Goal: Transaction & Acquisition: Purchase product/service

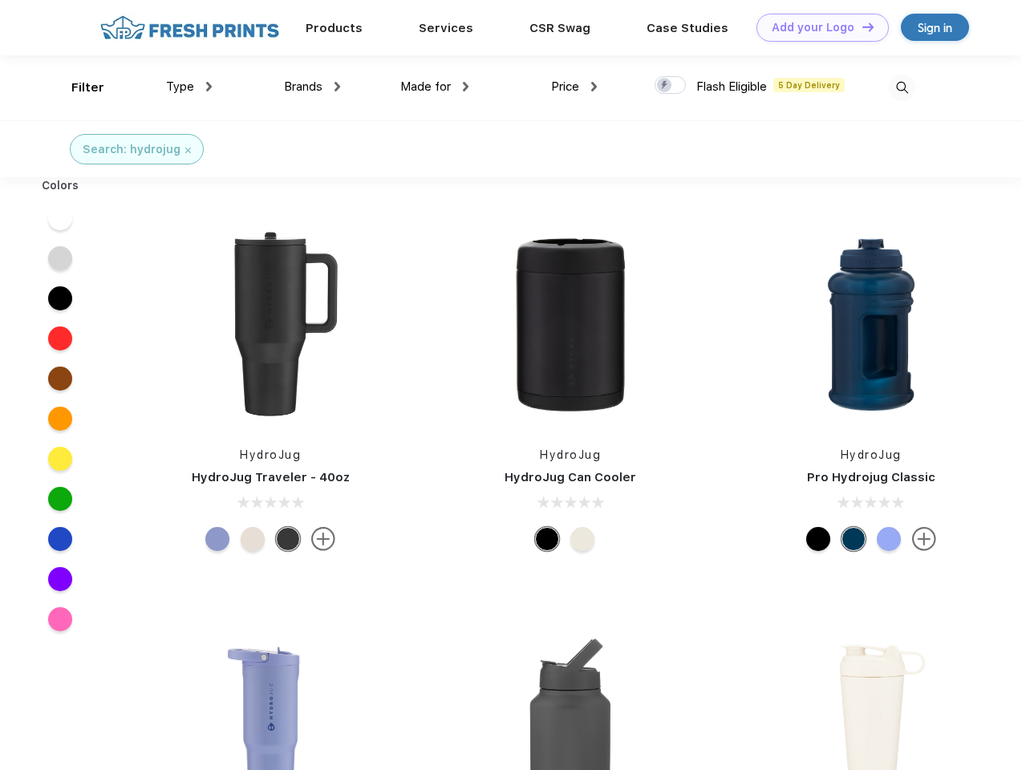
click at [816, 27] on link "Add your Logo Design Tool" at bounding box center [822, 28] width 132 height 28
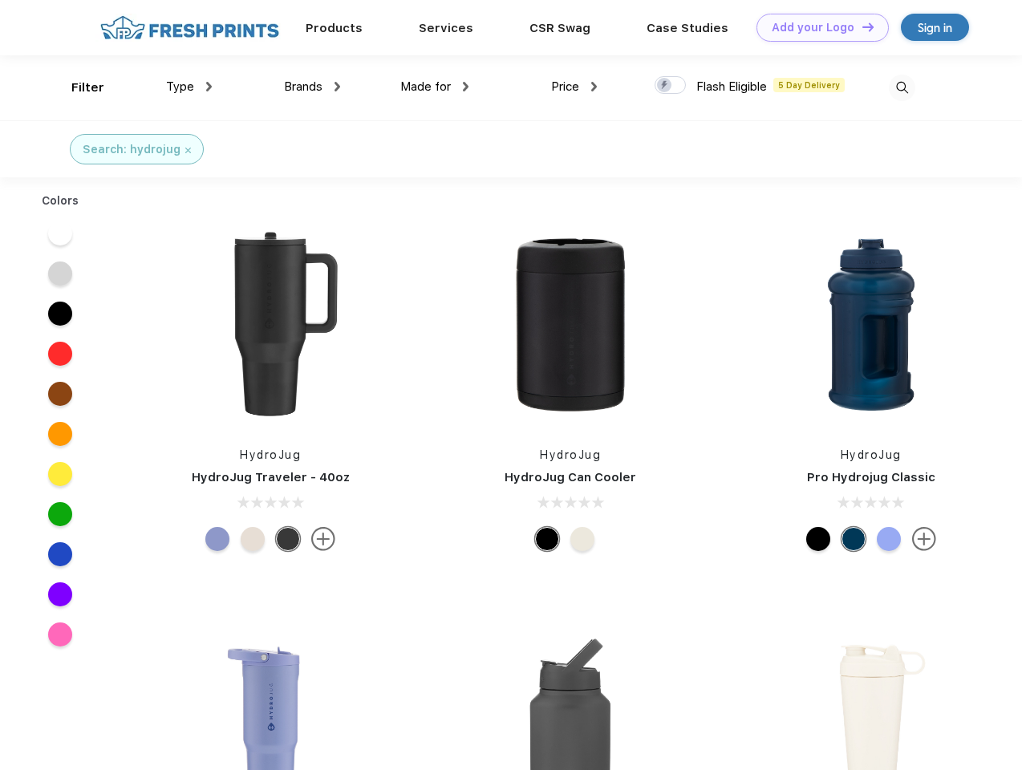
click at [0, 0] on div "Design Tool" at bounding box center [0, 0] width 0 height 0
click at [861, 26] on link "Add your Logo Design Tool" at bounding box center [822, 28] width 132 height 28
click at [77, 87] on div "Filter" at bounding box center [87, 88] width 33 height 18
click at [189, 87] on span "Type" at bounding box center [180, 86] width 28 height 14
click at [312, 87] on span "Brands" at bounding box center [303, 86] width 38 height 14
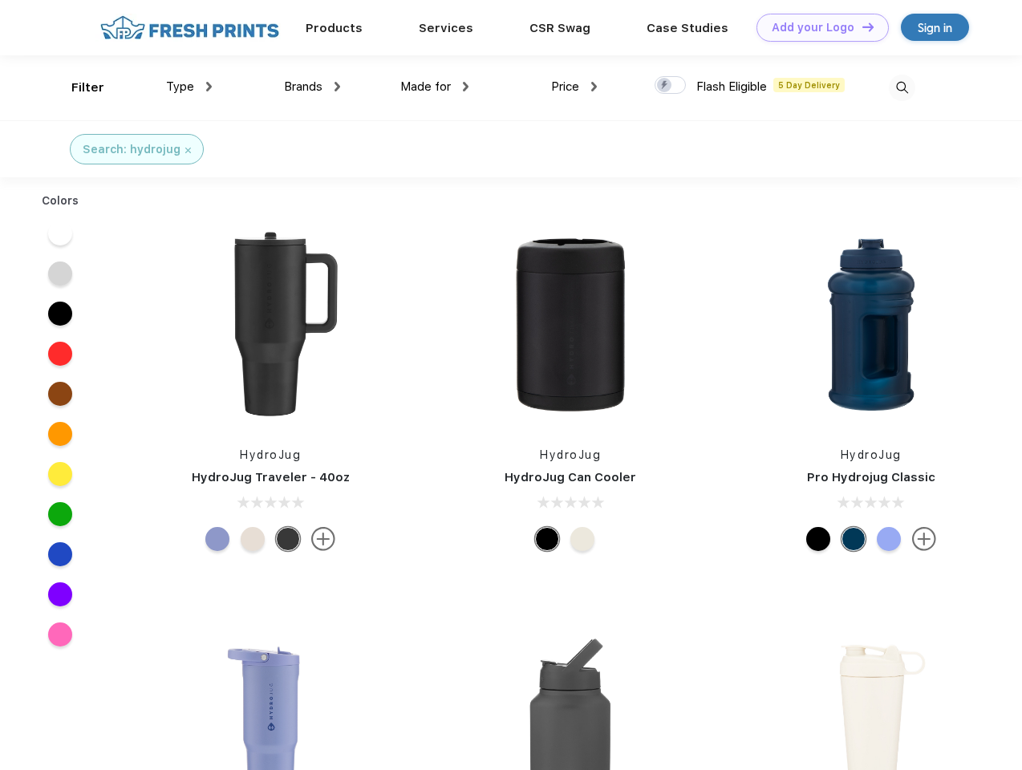
click at [435, 87] on span "Made for" at bounding box center [425, 86] width 51 height 14
click at [574, 87] on span "Price" at bounding box center [565, 86] width 28 height 14
click at [670, 86] on div at bounding box center [669, 85] width 31 height 18
click at [665, 86] on input "checkbox" at bounding box center [659, 80] width 10 height 10
click at [901, 87] on img at bounding box center [902, 88] width 26 height 26
